Goal: Task Accomplishment & Management: Manage account settings

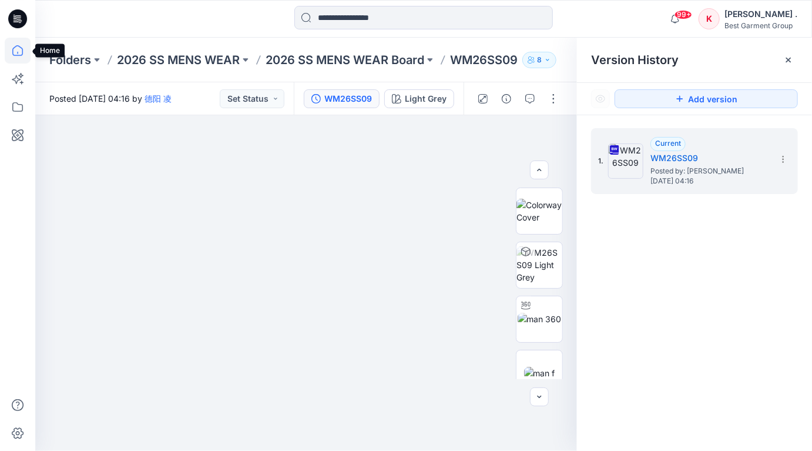
scroll to position [179, 0]
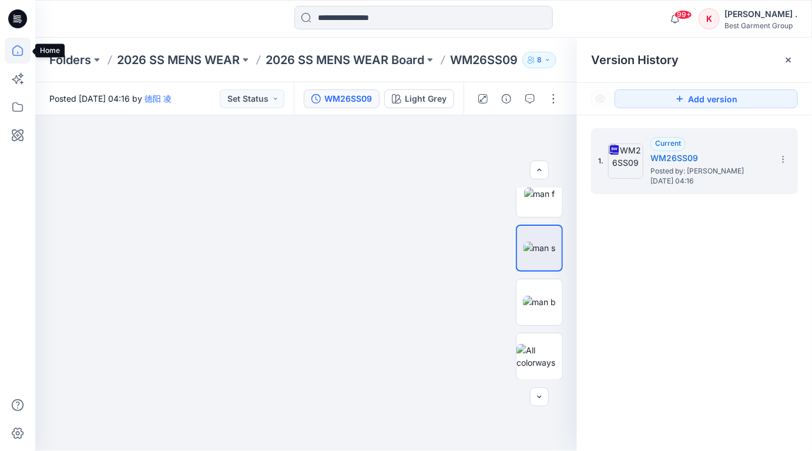
click at [19, 49] on icon at bounding box center [18, 51] width 26 height 26
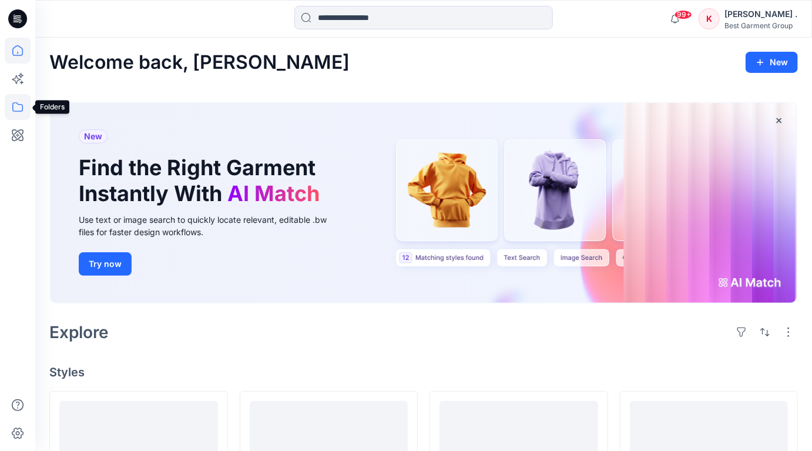
click at [14, 110] on icon at bounding box center [18, 107] width 26 height 26
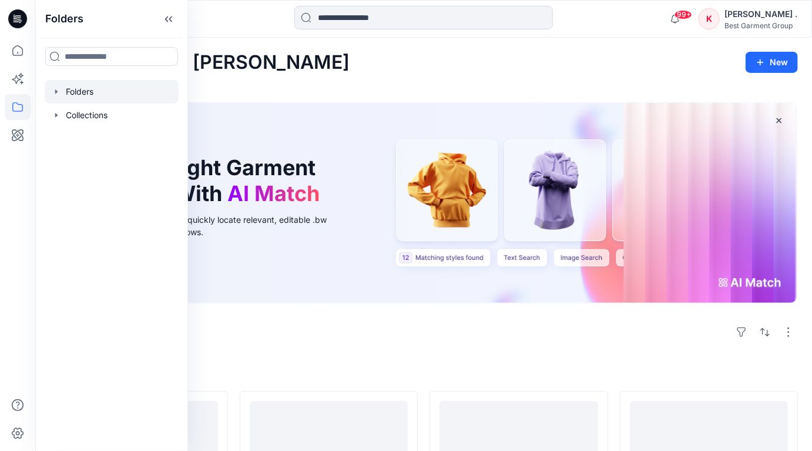
click at [68, 92] on div at bounding box center [112, 92] width 134 height 24
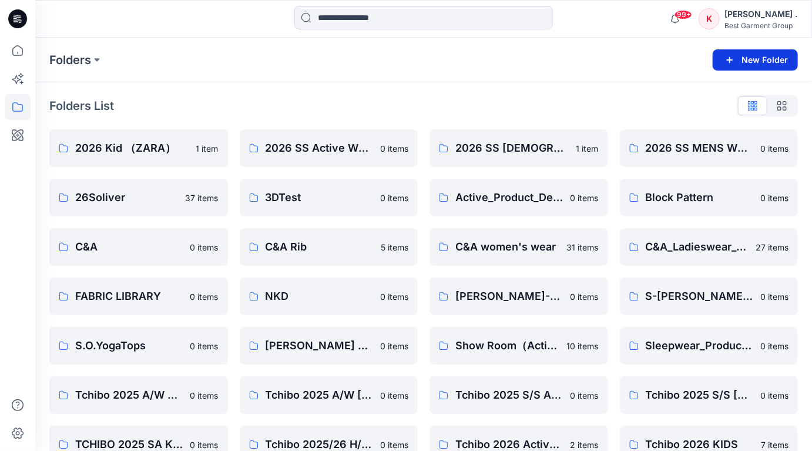
click at [743, 59] on button "New Folder" at bounding box center [755, 59] width 85 height 21
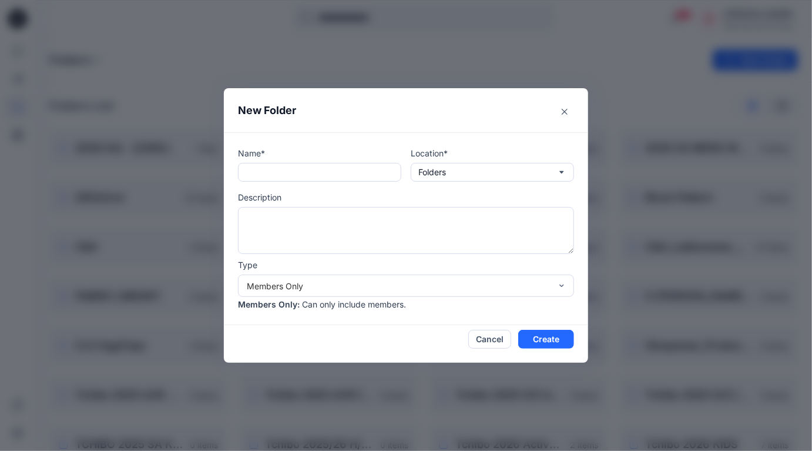
click at [322, 122] on header "New Folder" at bounding box center [406, 110] width 364 height 44
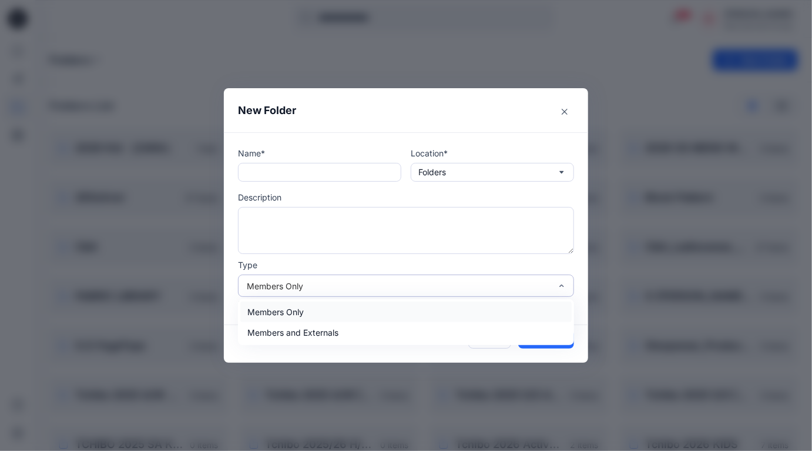
click at [281, 280] on div "Members Only" at bounding box center [399, 286] width 304 height 12
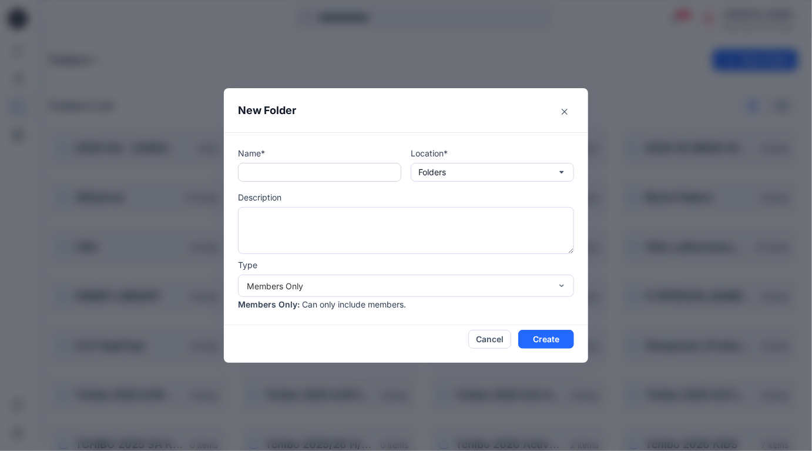
click at [310, 175] on input "text" at bounding box center [319, 172] width 163 height 19
click at [325, 179] on input "**********" at bounding box center [319, 172] width 163 height 19
click at [331, 179] on input "**********" at bounding box center [319, 172] width 163 height 19
click at [309, 174] on input "**********" at bounding box center [319, 172] width 163 height 19
type input "**********"
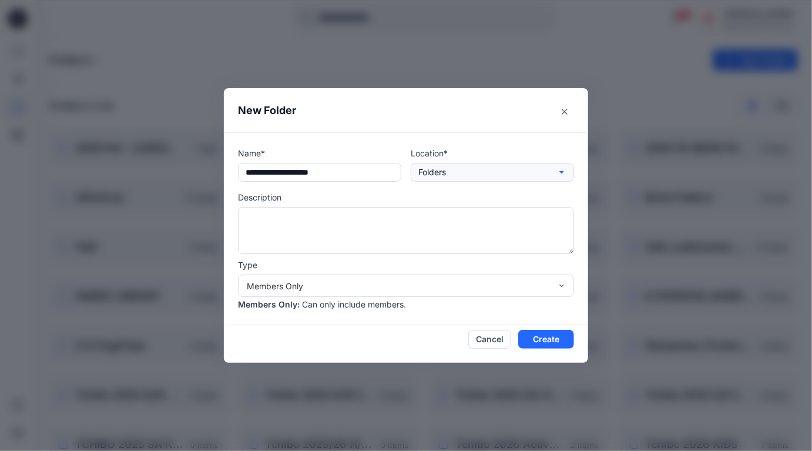
click at [480, 173] on button "Folders" at bounding box center [492, 172] width 163 height 19
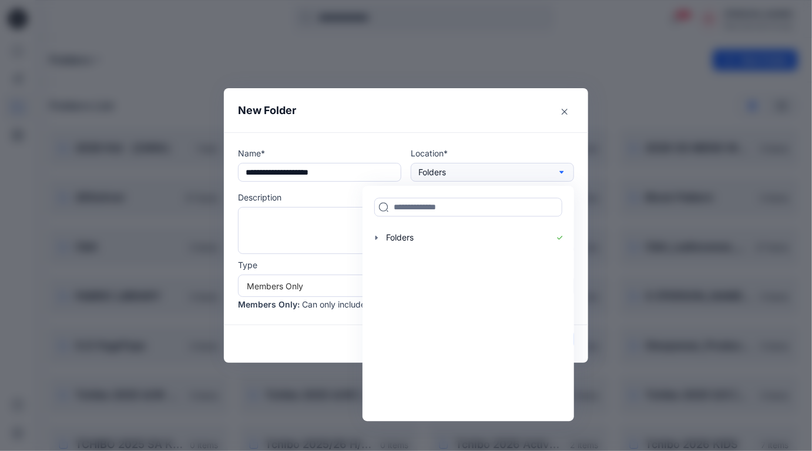
click at [480, 173] on button "Folders" at bounding box center [492, 172] width 163 height 19
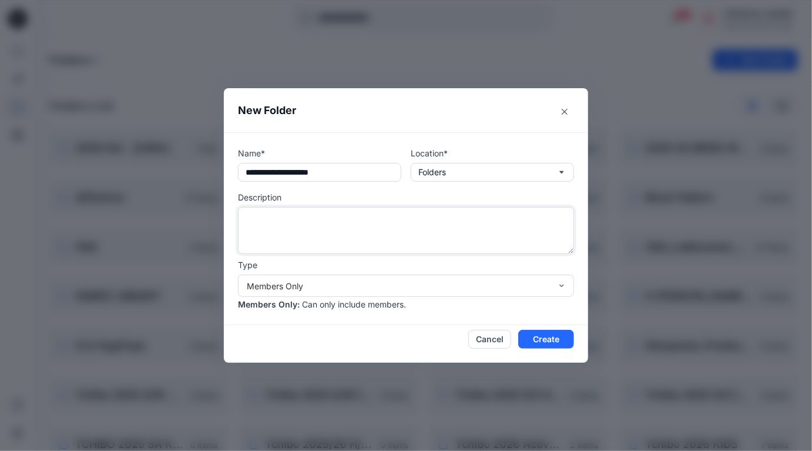
click at [266, 217] on textarea at bounding box center [406, 230] width 336 height 47
click at [555, 336] on button "Create" at bounding box center [546, 339] width 56 height 19
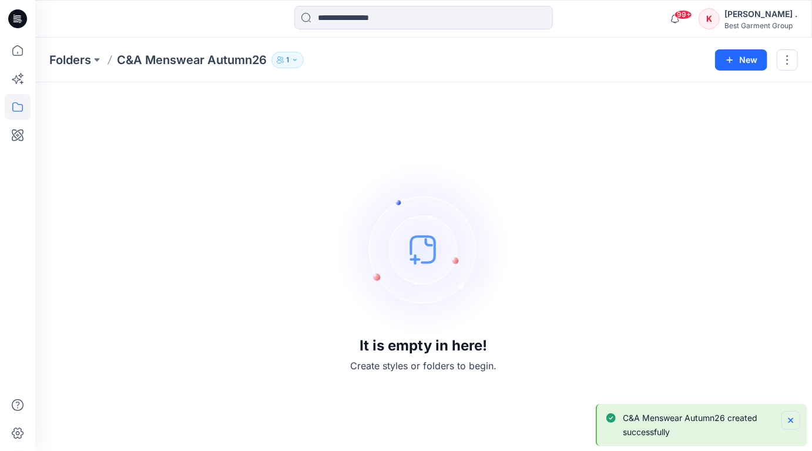
click at [787, 420] on icon "Notifications-bottom-right" at bounding box center [790, 419] width 9 height 9
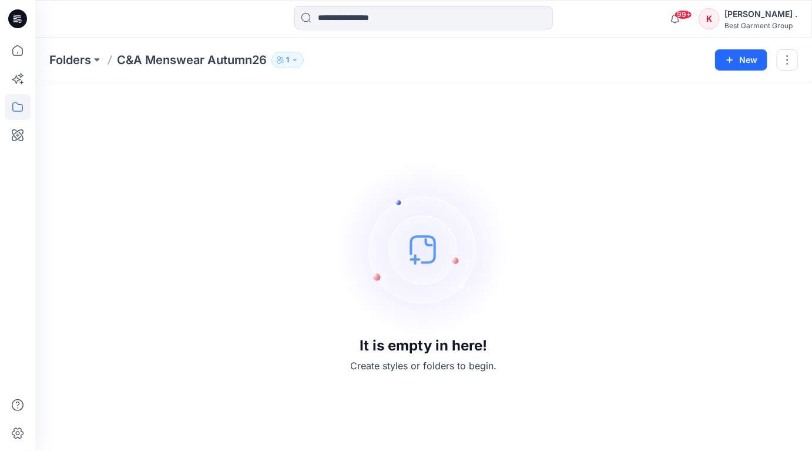
click at [293, 62] on icon "button" at bounding box center [294, 59] width 7 height 7
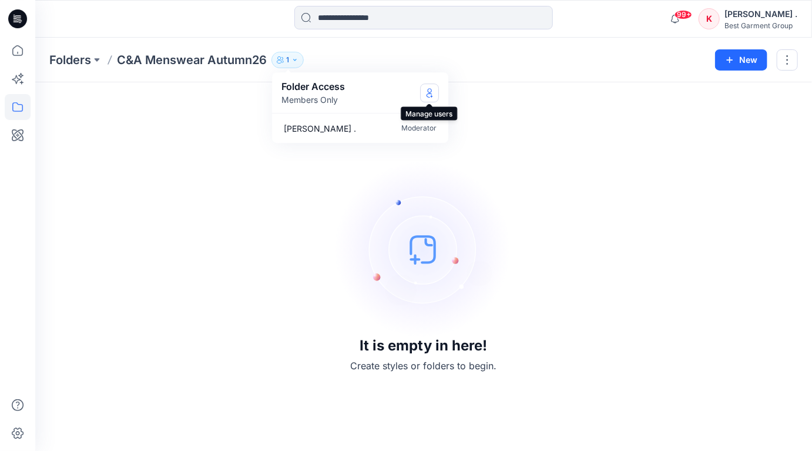
click at [430, 96] on icon "Manage Users" at bounding box center [429, 92] width 9 height 9
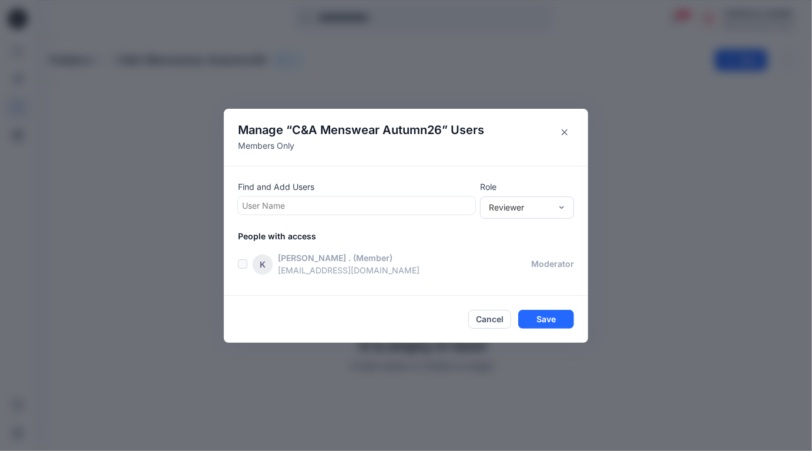
click at [281, 199] on div at bounding box center [356, 205] width 229 height 15
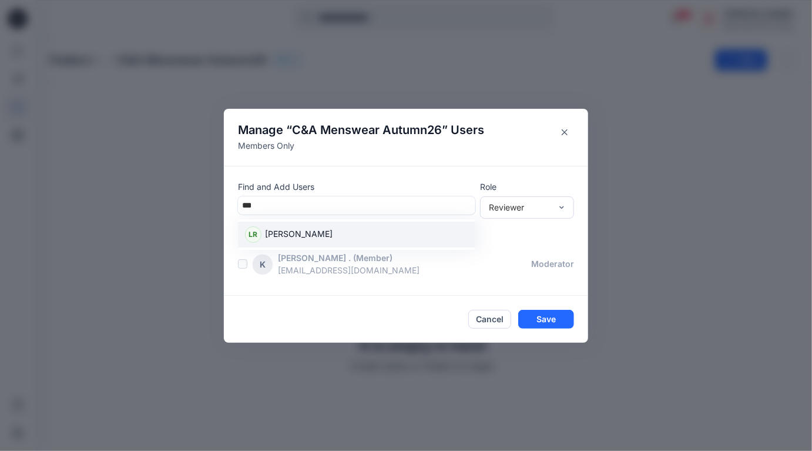
drag, startPoint x: 294, startPoint y: 234, endPoint x: 257, endPoint y: 206, distance: 46.4
click at [257, 206] on div "[PERSON_NAME], 1 of 1. 1 result available for search term [PERSON_NAME]. Use Up…" at bounding box center [356, 205] width 237 height 18
type input "****"
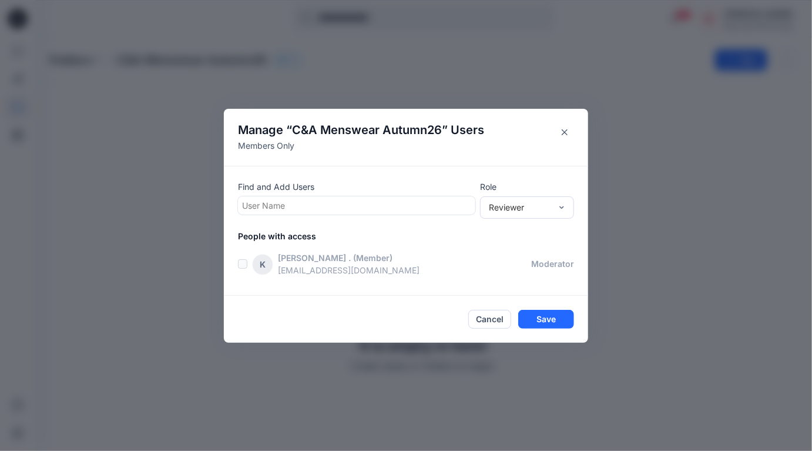
drag, startPoint x: 263, startPoint y: 206, endPoint x: 237, endPoint y: 204, distance: 26.0
click at [238, 204] on div "User Name" at bounding box center [356, 205] width 237 height 18
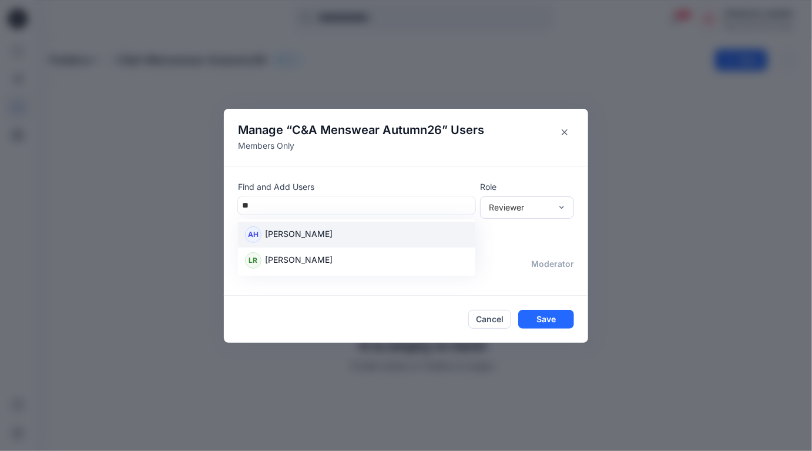
type input "**"
click at [169, 186] on div "Manage “ C&A Menswear Autumn26 ” Users Members Only Find and Add Users [PERSON_…" at bounding box center [406, 225] width 812 height 451
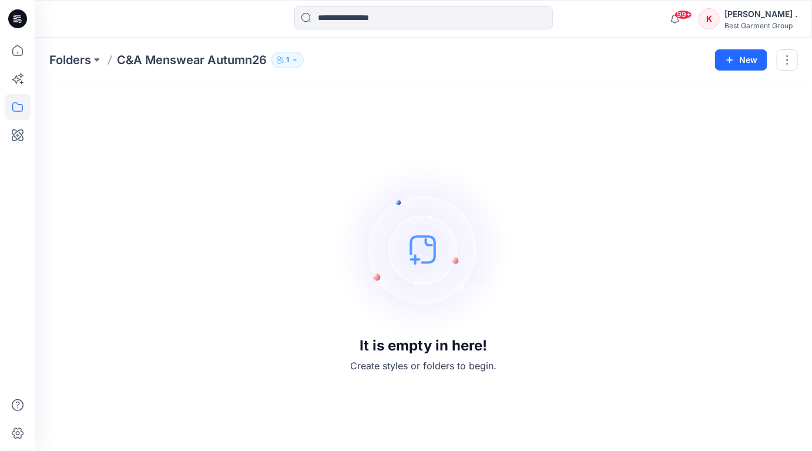
click at [299, 62] on icon "button" at bounding box center [294, 59] width 7 height 7
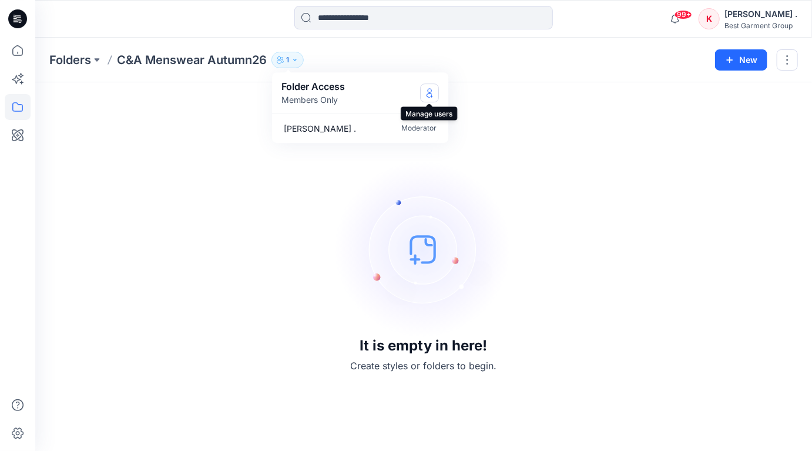
click at [431, 91] on icon "Manage Users" at bounding box center [429, 92] width 9 height 9
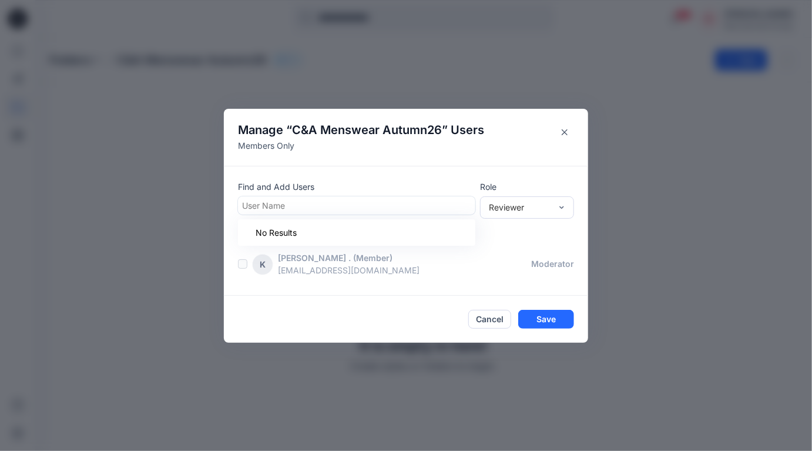
click at [323, 200] on div at bounding box center [356, 205] width 229 height 15
click at [299, 203] on div at bounding box center [356, 205] width 229 height 15
type input "*"
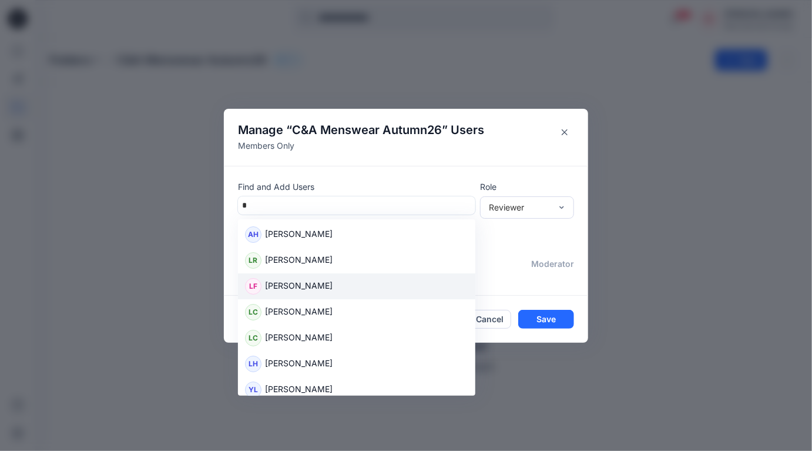
scroll to position [9, 0]
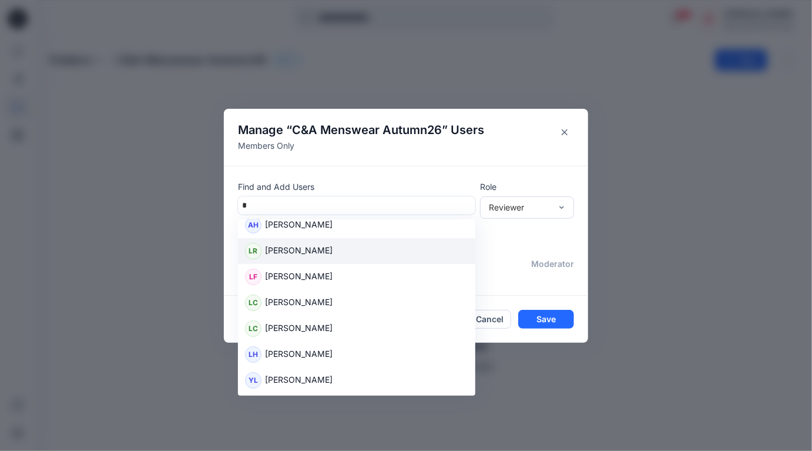
click at [290, 253] on p "[PERSON_NAME]" at bounding box center [299, 251] width 68 height 15
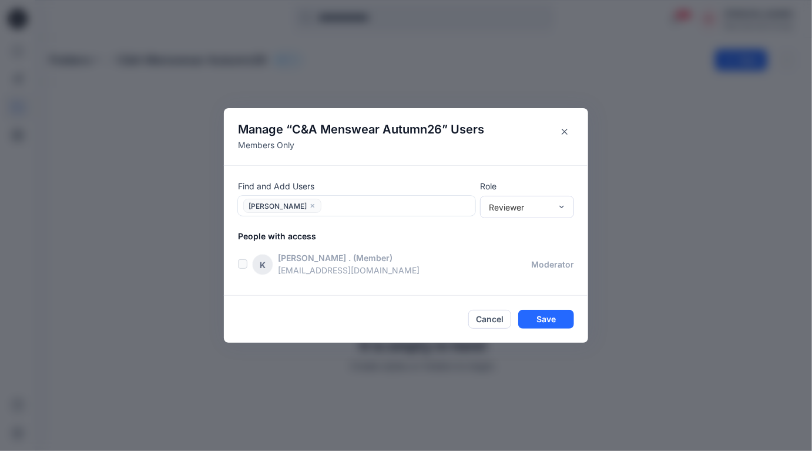
drag, startPoint x: 545, startPoint y: 321, endPoint x: 574, endPoint y: 217, distance: 107.4
click at [575, 219] on section "Manage “ C&A Menswear Autumn26 ” Users Members Only Find and Add Users [PERSON_…" at bounding box center [406, 225] width 364 height 234
click at [513, 250] on div "Contributor" at bounding box center [526, 250] width 89 height 21
click at [544, 319] on button "Save" at bounding box center [546, 319] width 56 height 19
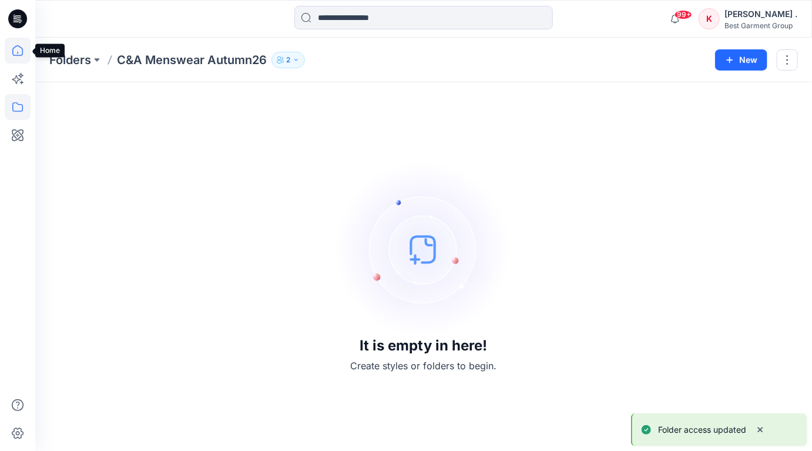
click at [18, 48] on icon at bounding box center [18, 51] width 26 height 26
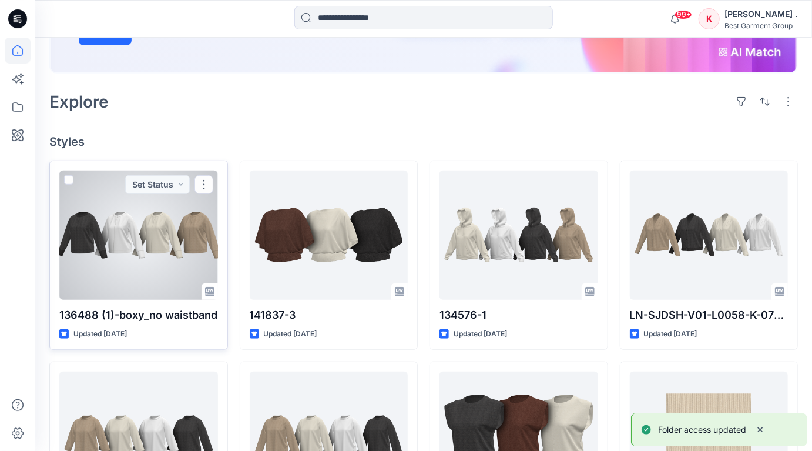
scroll to position [242, 0]
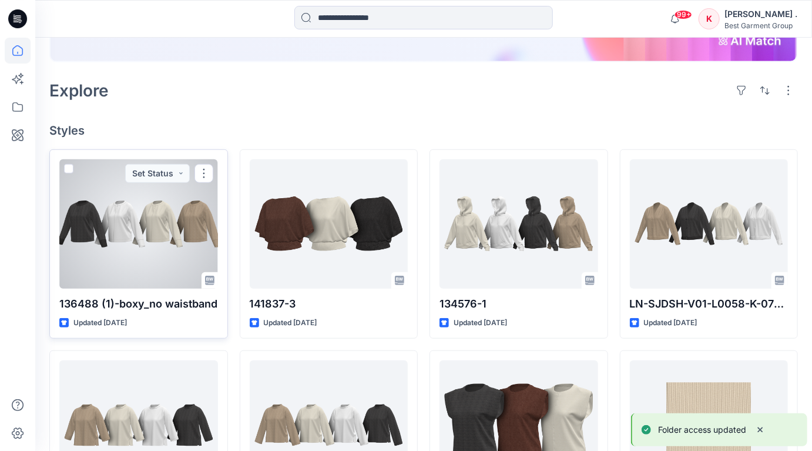
click at [146, 222] on div at bounding box center [138, 223] width 159 height 129
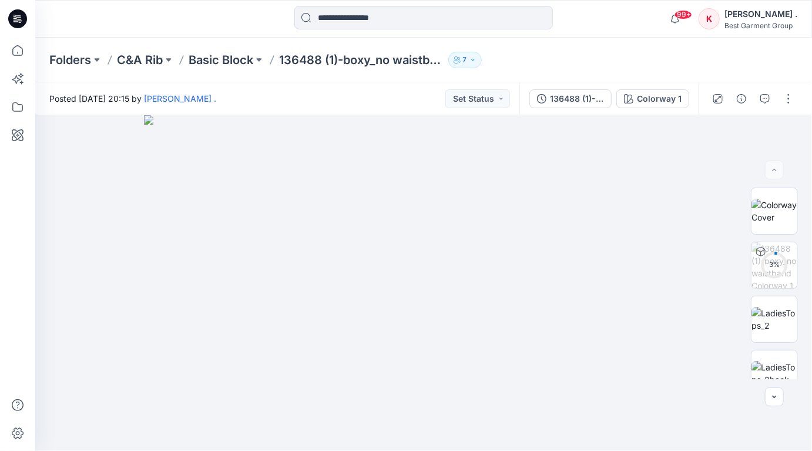
click at [471, 59] on icon "button" at bounding box center [473, 59] width 7 height 7
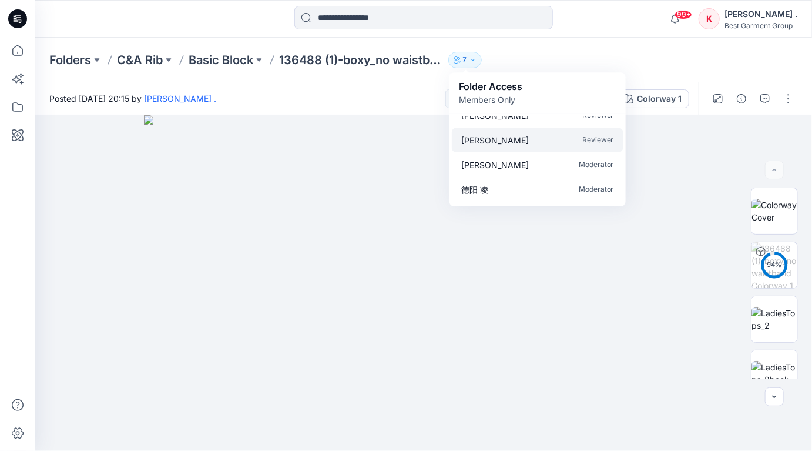
scroll to position [38, 0]
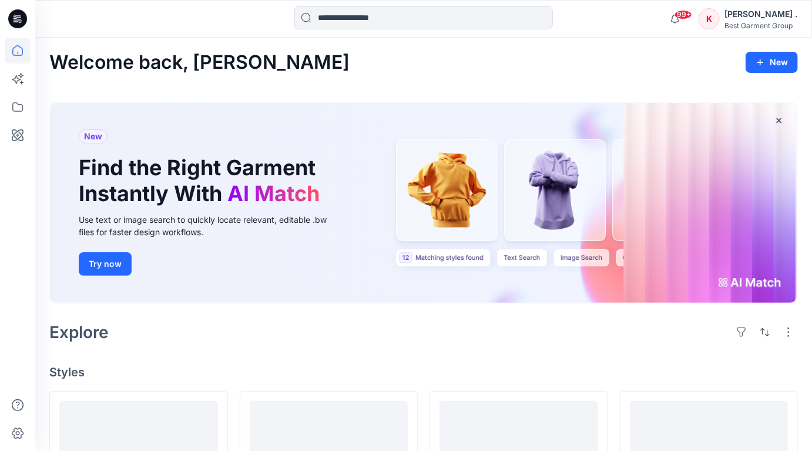
scroll to position [242, 0]
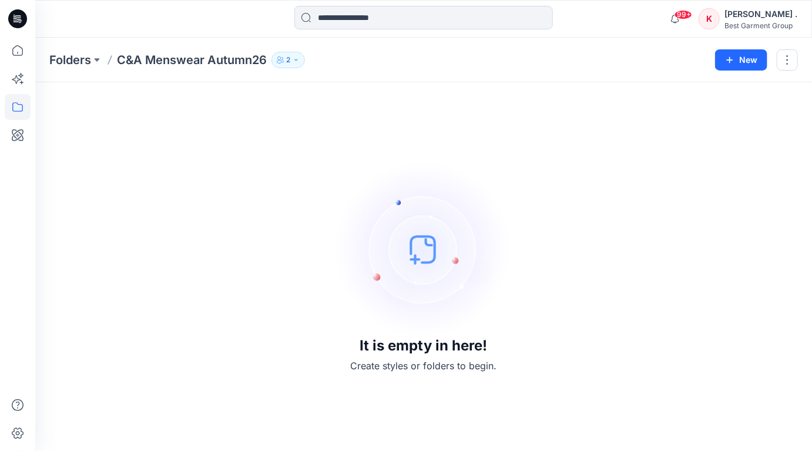
click at [286, 60] on button "2" at bounding box center [287, 60] width 33 height 16
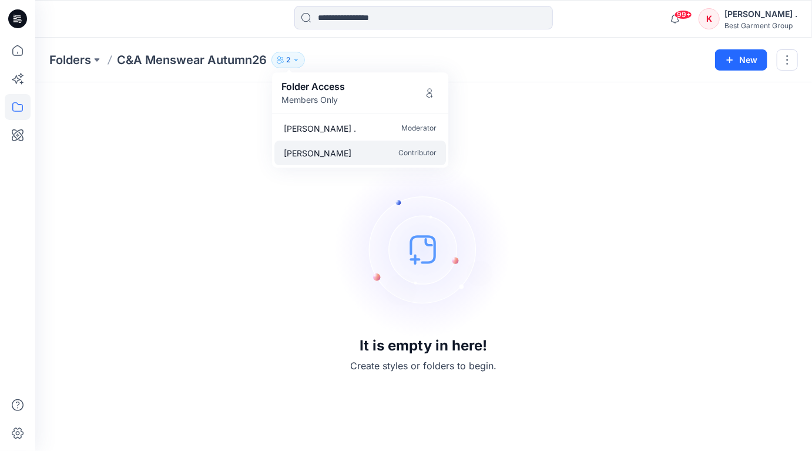
click at [435, 153] on p "Contributor" at bounding box center [417, 153] width 38 height 12
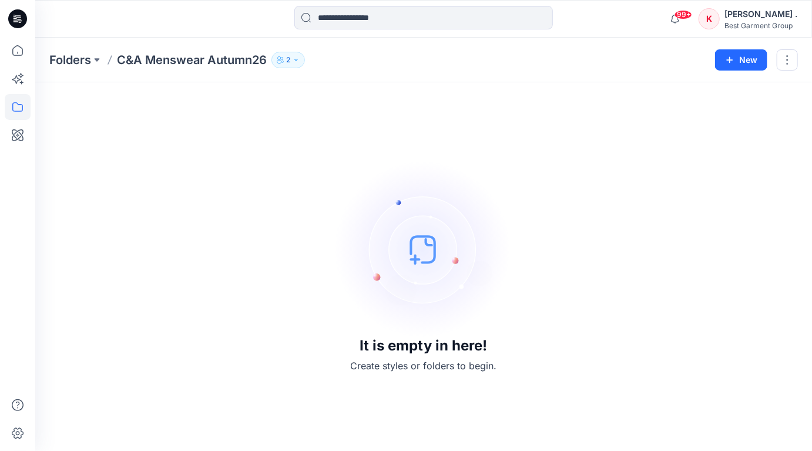
click at [297, 63] on button "2" at bounding box center [287, 60] width 33 height 16
click at [785, 62] on button "button" at bounding box center [787, 59] width 21 height 21
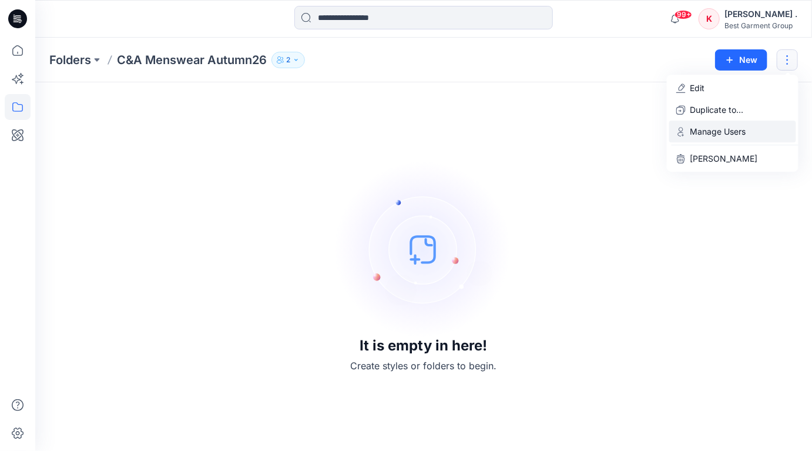
click at [710, 129] on p "Manage Users" at bounding box center [719, 131] width 56 height 12
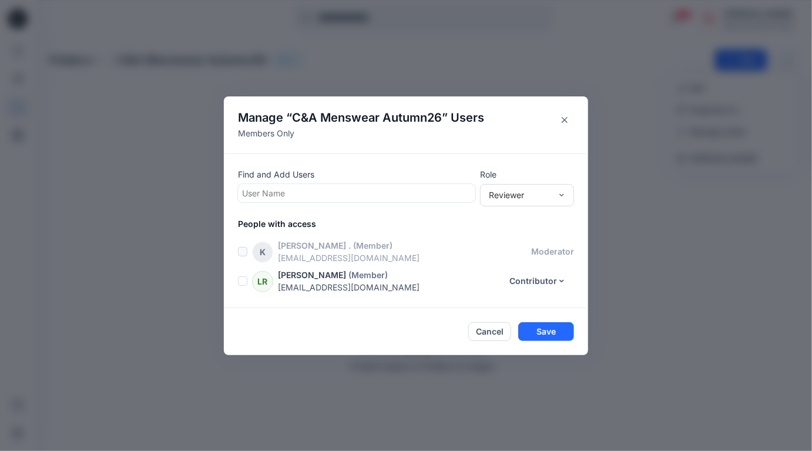
click at [244, 283] on span at bounding box center [242, 280] width 9 height 9
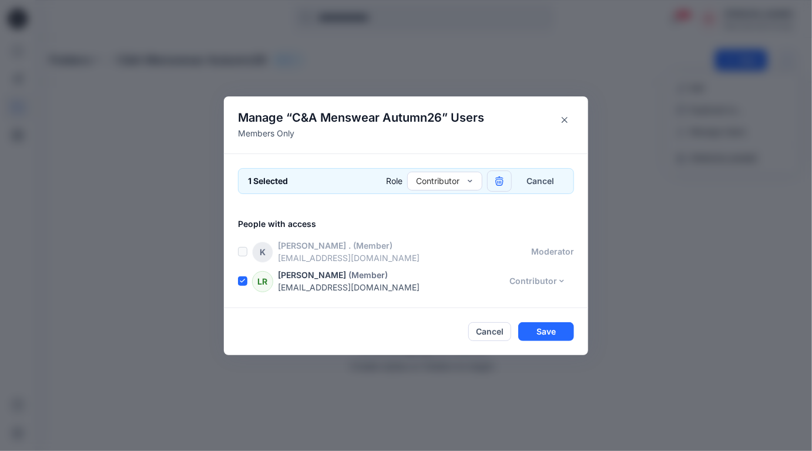
click at [500, 180] on icon "button" at bounding box center [499, 180] width 9 height 9
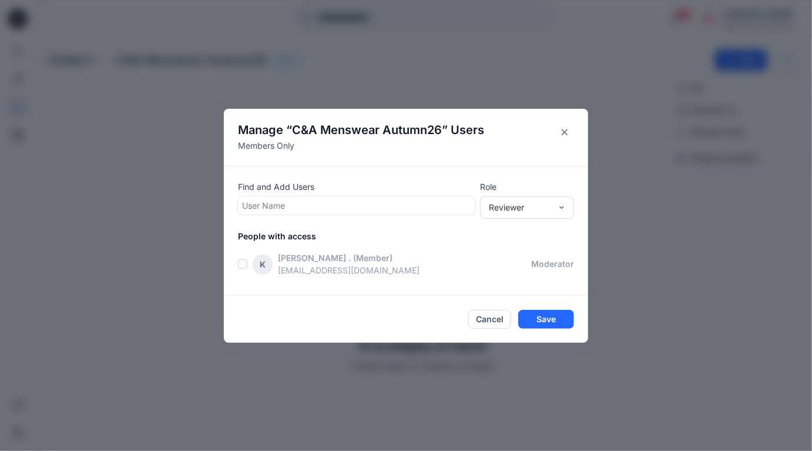
click at [328, 204] on div at bounding box center [356, 205] width 229 height 15
click at [528, 209] on div "Reviewer" at bounding box center [520, 207] width 62 height 12
click at [518, 250] on div "Contributor" at bounding box center [526, 250] width 89 height 21
click at [315, 201] on div at bounding box center [356, 205] width 229 height 15
click at [310, 207] on div at bounding box center [356, 205] width 229 height 15
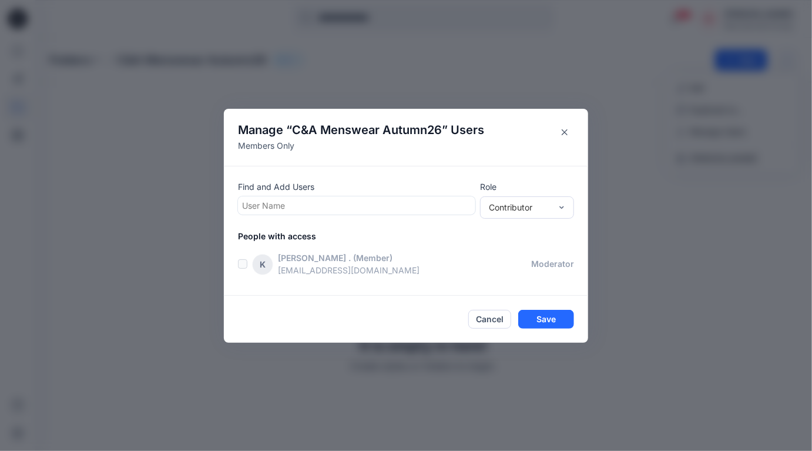
click at [310, 207] on div at bounding box center [356, 205] width 229 height 15
click at [299, 239] on p "People with access" at bounding box center [413, 236] width 350 height 12
click at [298, 205] on div at bounding box center [356, 205] width 229 height 15
type input "*"
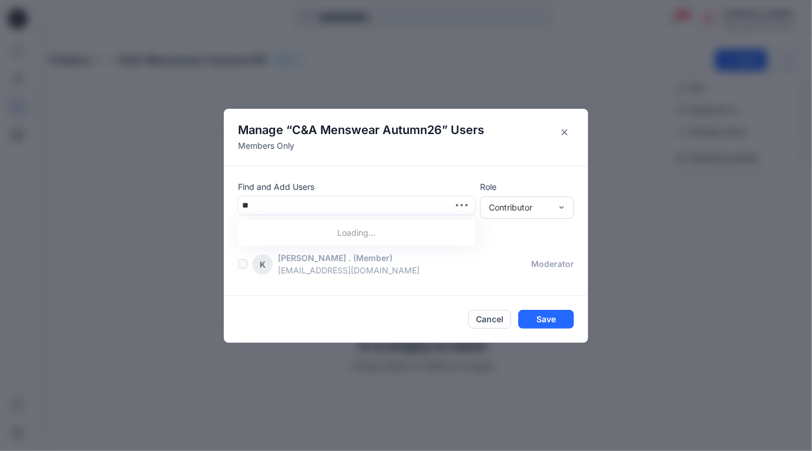
type input "***"
click at [264, 209] on div at bounding box center [356, 205] width 229 height 15
click at [252, 206] on div at bounding box center [356, 205] width 229 height 15
click at [493, 317] on button "Cancel" at bounding box center [489, 319] width 43 height 19
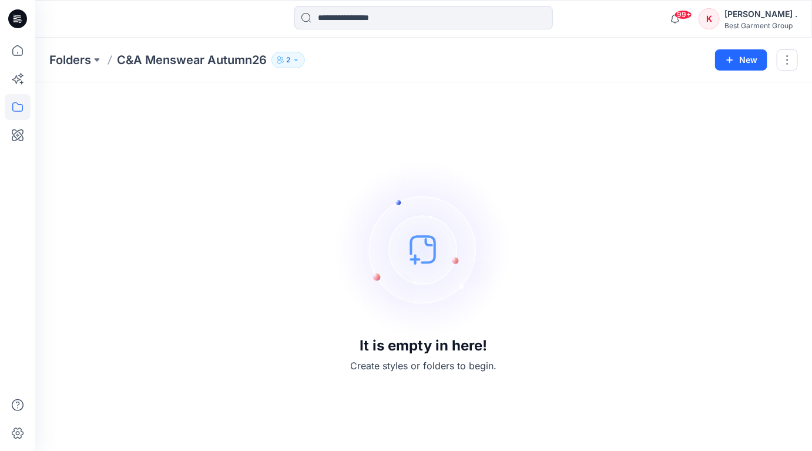
click at [293, 58] on button "2" at bounding box center [287, 60] width 33 height 16
click at [301, 62] on button "2" at bounding box center [287, 60] width 33 height 16
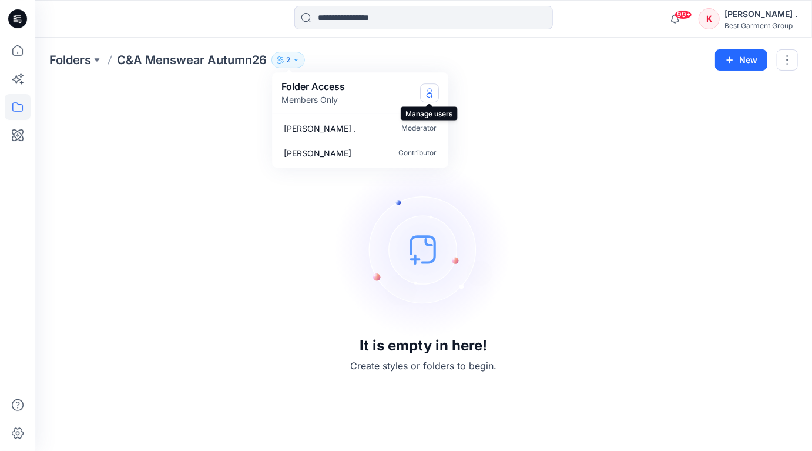
click at [429, 92] on icon "Manage Users" at bounding box center [430, 92] width 5 height 9
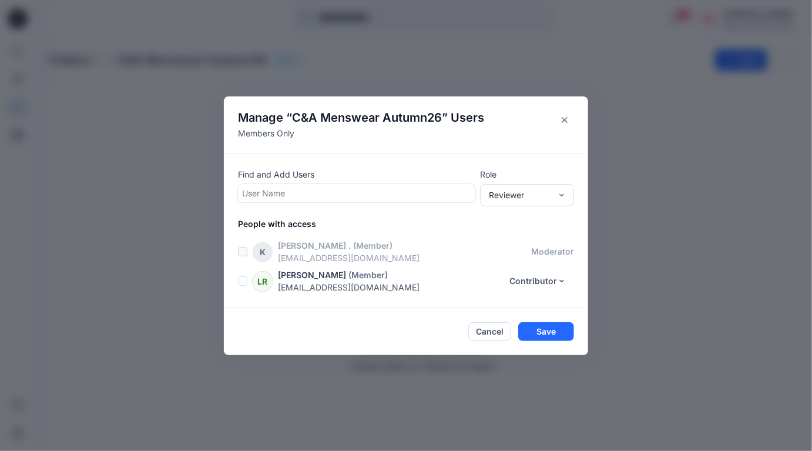
click at [243, 279] on span at bounding box center [242, 280] width 9 height 9
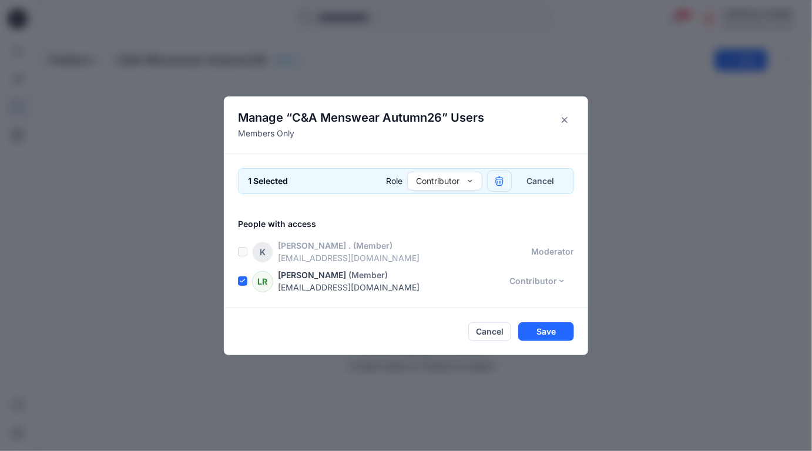
click at [501, 177] on icon "button" at bounding box center [499, 180] width 8 height 8
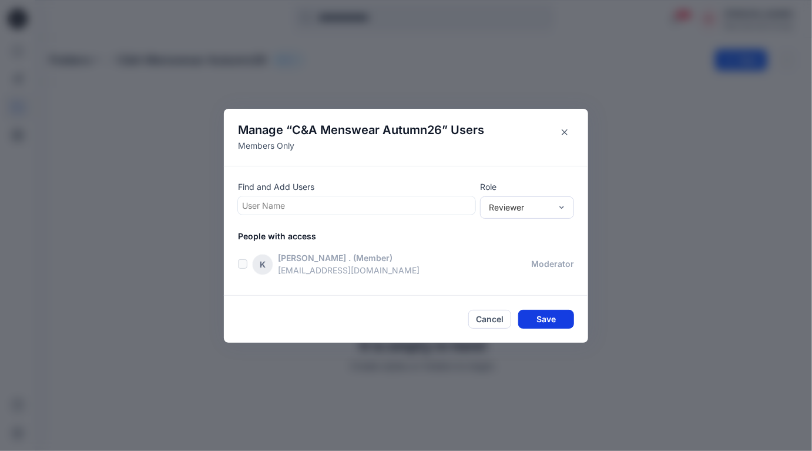
click at [549, 319] on button "Save" at bounding box center [546, 319] width 56 height 19
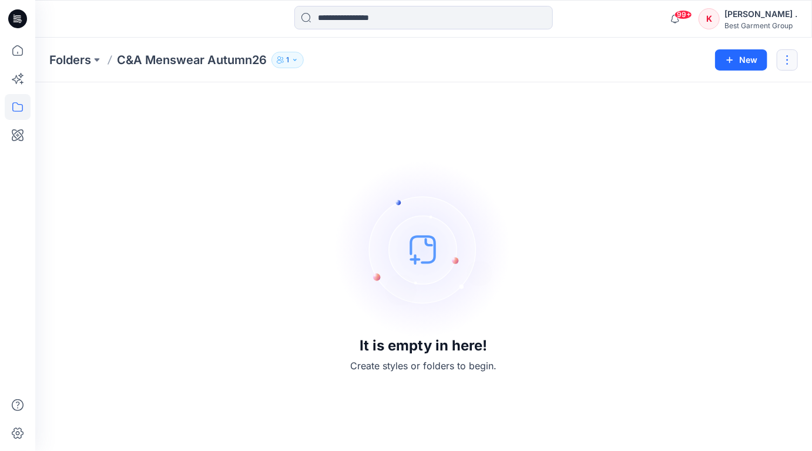
click at [787, 61] on button "button" at bounding box center [787, 59] width 21 height 21
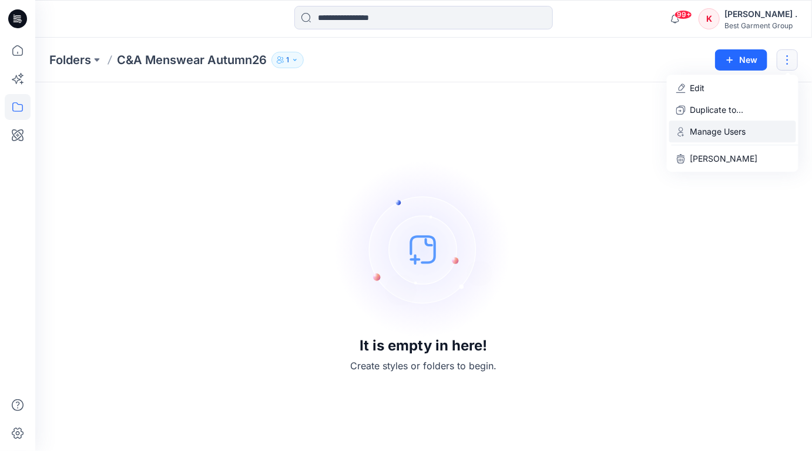
click at [717, 129] on p "Manage Users" at bounding box center [719, 131] width 56 height 12
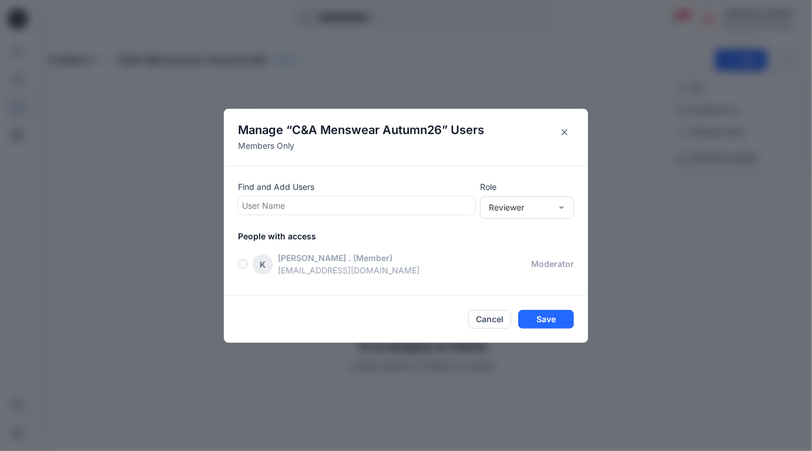
click at [394, 205] on div at bounding box center [356, 205] width 229 height 15
click at [326, 206] on div at bounding box center [356, 205] width 229 height 15
click at [502, 207] on div "Reviewer" at bounding box center [520, 207] width 62 height 12
click at [513, 253] on div "Contributor" at bounding box center [526, 250] width 89 height 21
click at [261, 206] on div at bounding box center [356, 205] width 229 height 15
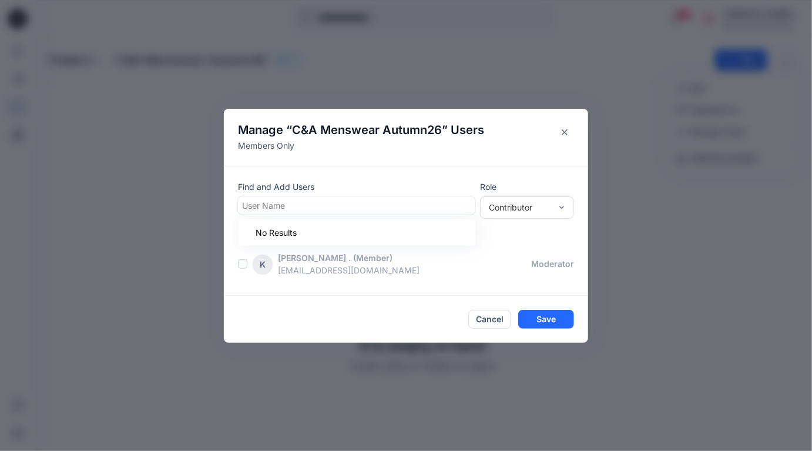
type input "*"
click at [563, 130] on icon "Close" at bounding box center [565, 132] width 6 height 6
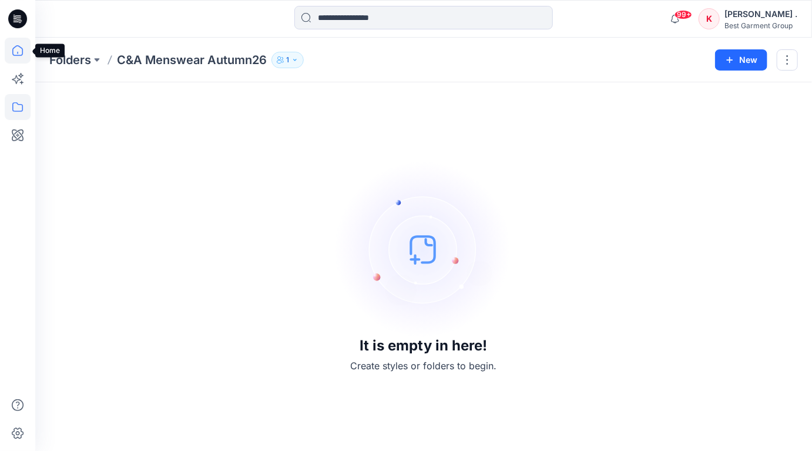
click at [19, 51] on icon at bounding box center [18, 51] width 26 height 26
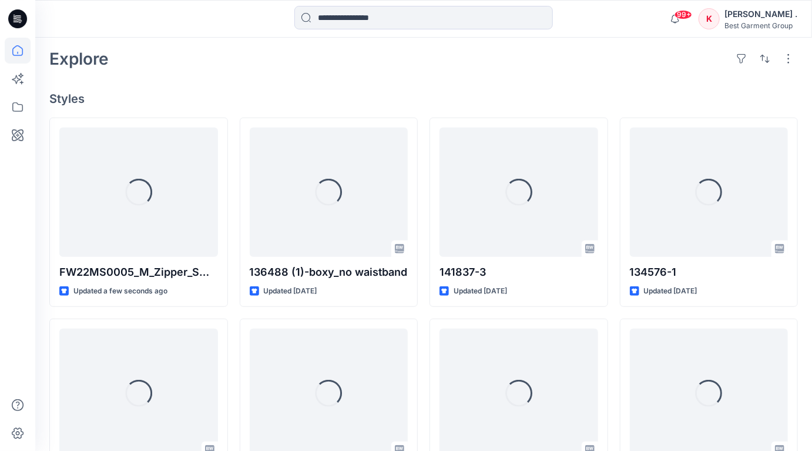
scroll to position [277, 0]
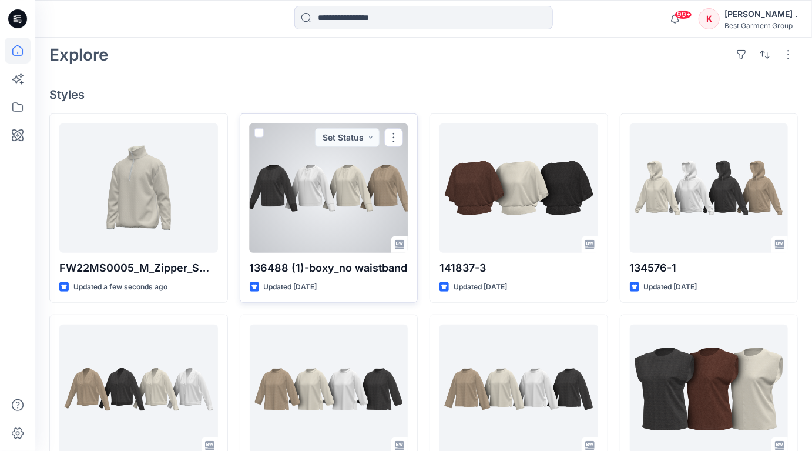
click at [374, 183] on div at bounding box center [329, 187] width 159 height 129
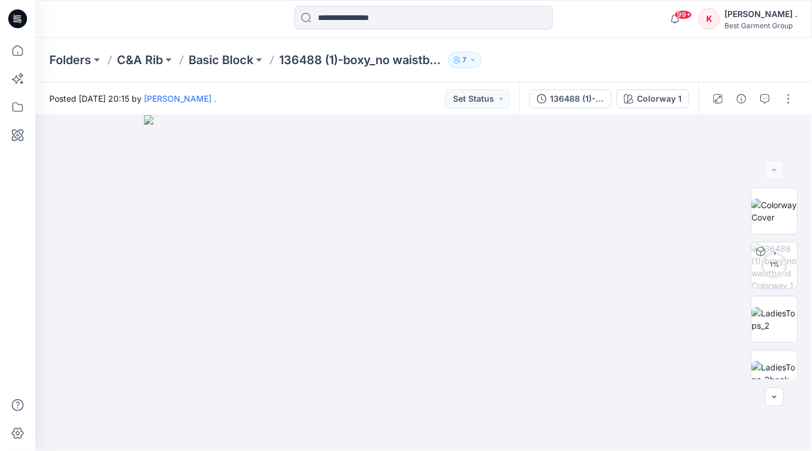
click at [468, 57] on button "7" at bounding box center [464, 60] width 33 height 16
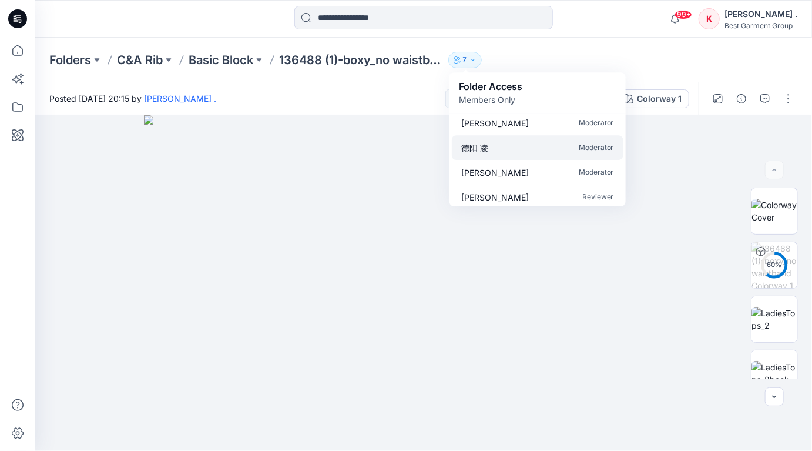
scroll to position [83, 0]
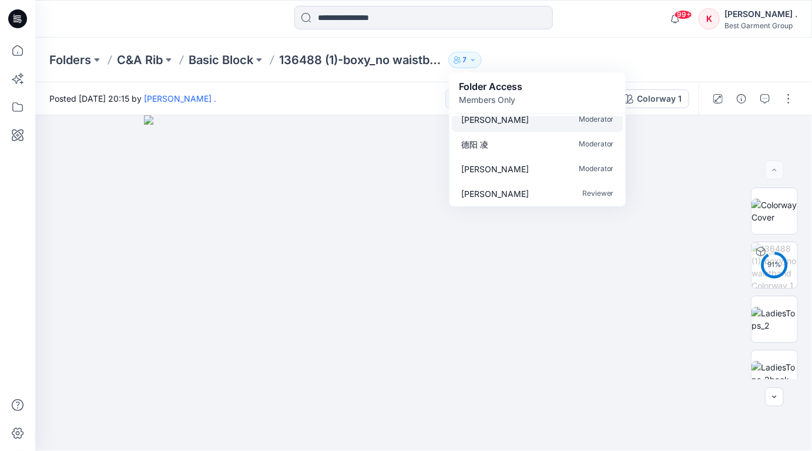
click at [478, 120] on p "[PERSON_NAME]" at bounding box center [495, 119] width 68 height 12
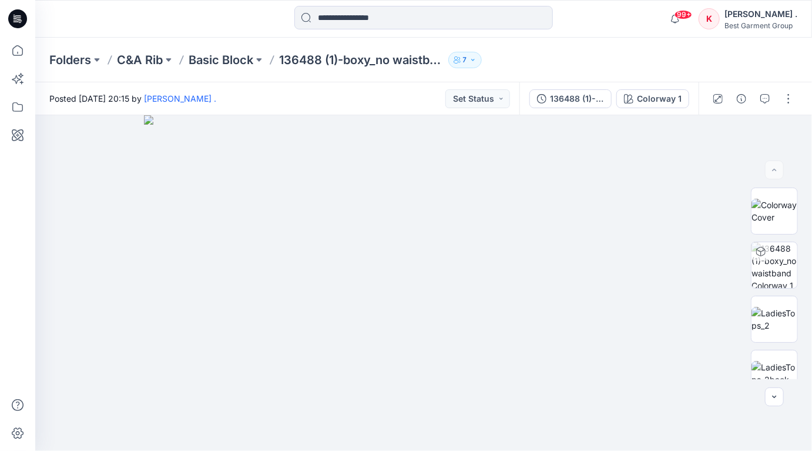
click at [471, 65] on button "7" at bounding box center [464, 60] width 33 height 16
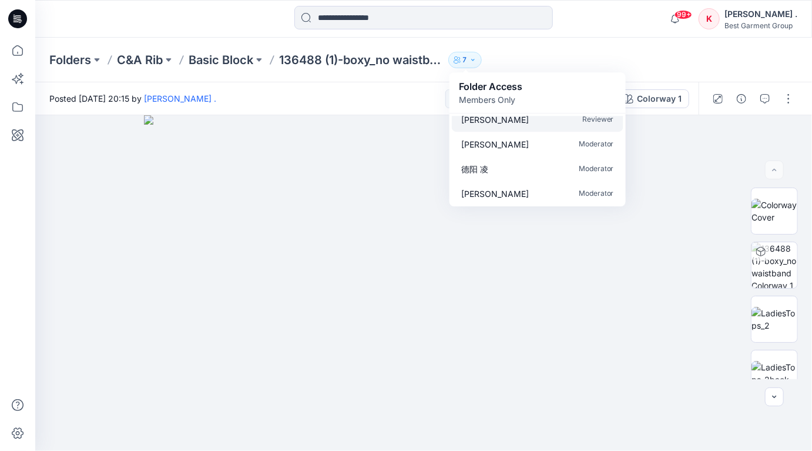
scroll to position [64, 0]
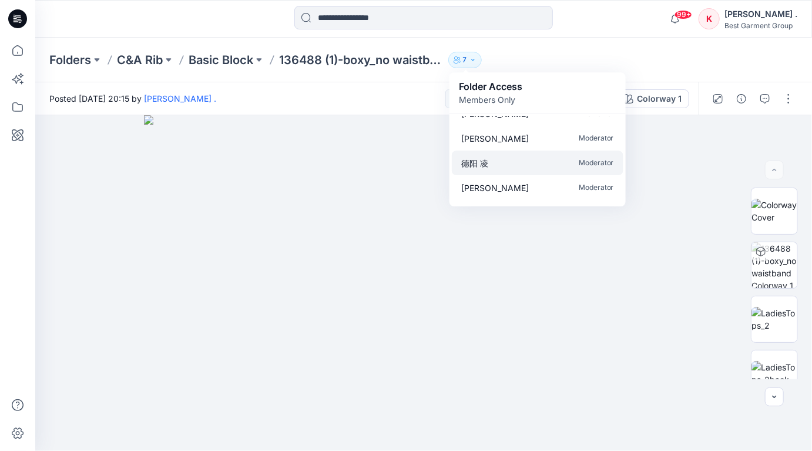
click at [479, 166] on p "德阳 凌" at bounding box center [474, 163] width 27 height 12
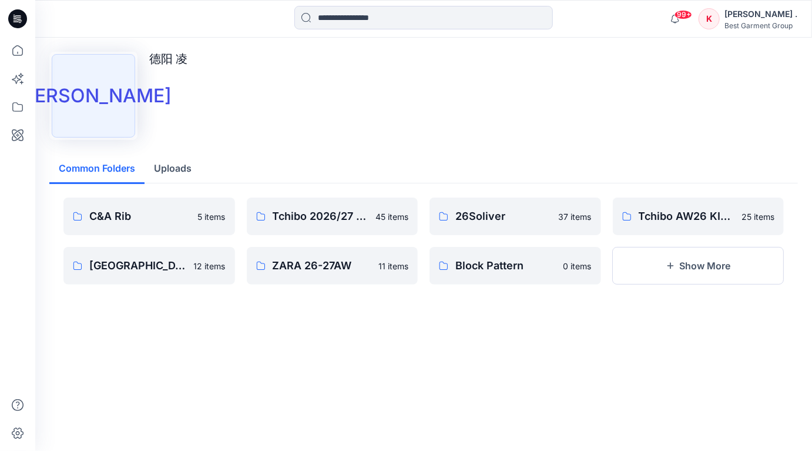
click at [94, 96] on div "德凌" at bounding box center [93, 95] width 83 height 83
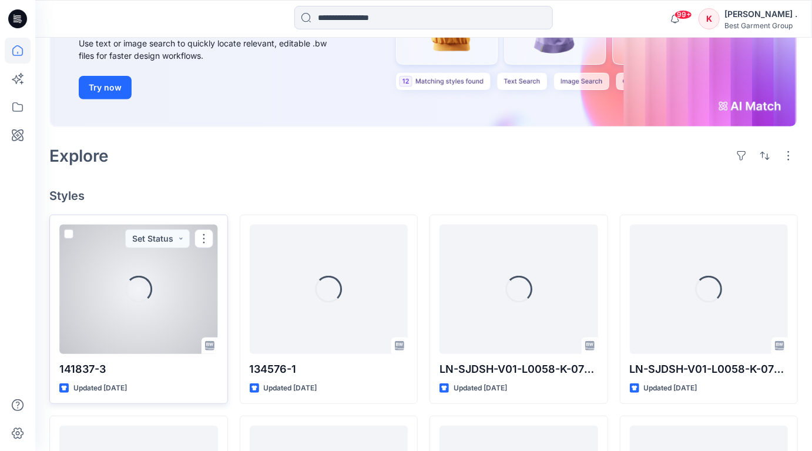
scroll to position [176, 0]
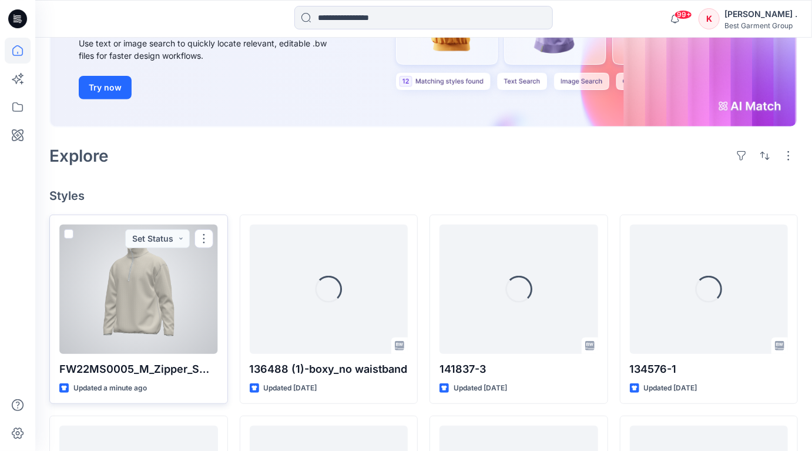
click at [139, 261] on div at bounding box center [138, 288] width 159 height 129
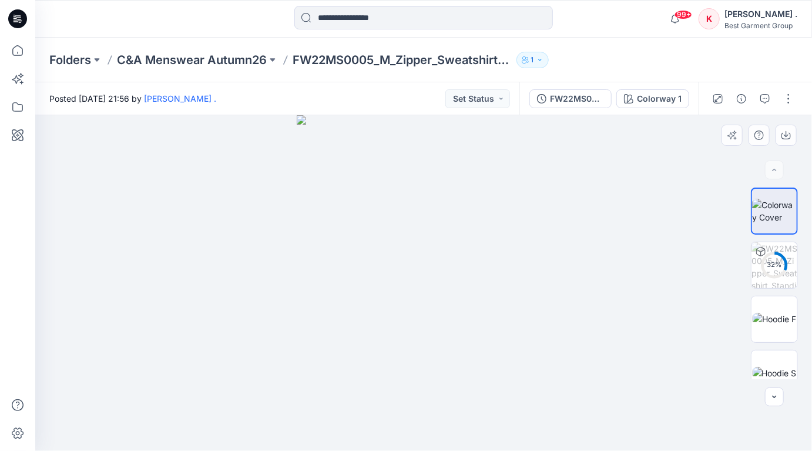
click at [585, 242] on div at bounding box center [423, 283] width 777 height 336
